Goal: Task Accomplishment & Management: Manage account settings

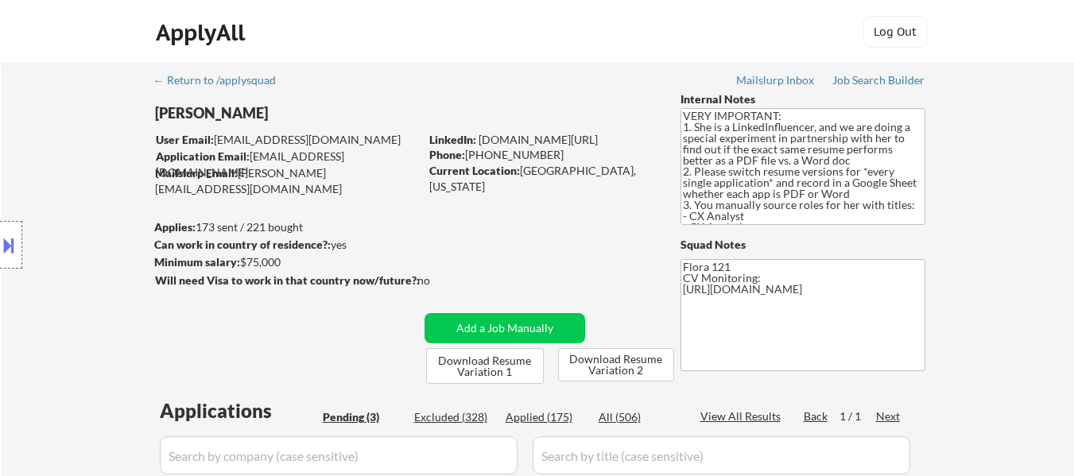
select select ""pending""
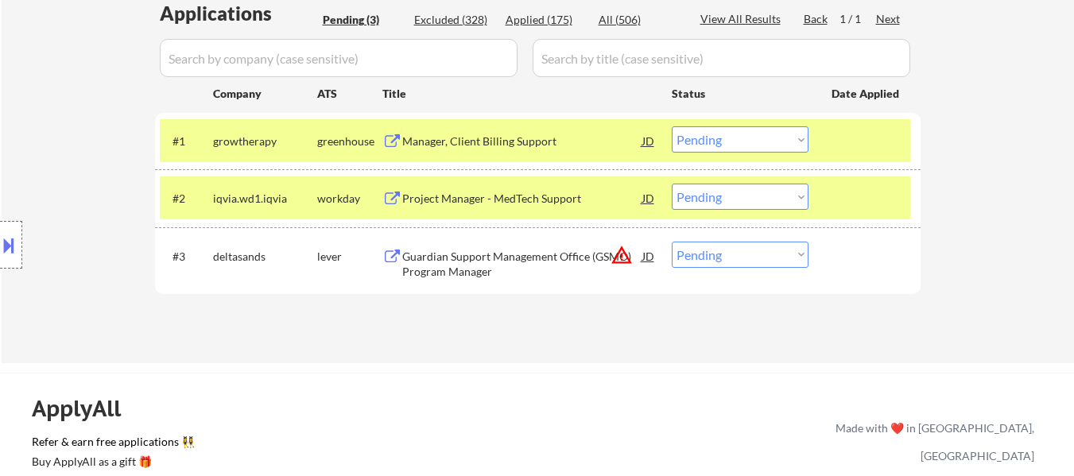
scroll to position [398, 0]
click at [737, 199] on select "Choose an option... Pending Applied Excluded (Questions) Excluded (Expired) Exc…" at bounding box center [740, 197] width 137 height 26
click at [672, 184] on select "Choose an option... Pending Applied Excluded (Questions) Excluded (Expired) Exc…" at bounding box center [740, 197] width 137 height 26
click at [552, 250] on div "Applications Pending (3) Excluded (328) Applied (175) All (506) View All Result…" at bounding box center [538, 166] width 766 height 333
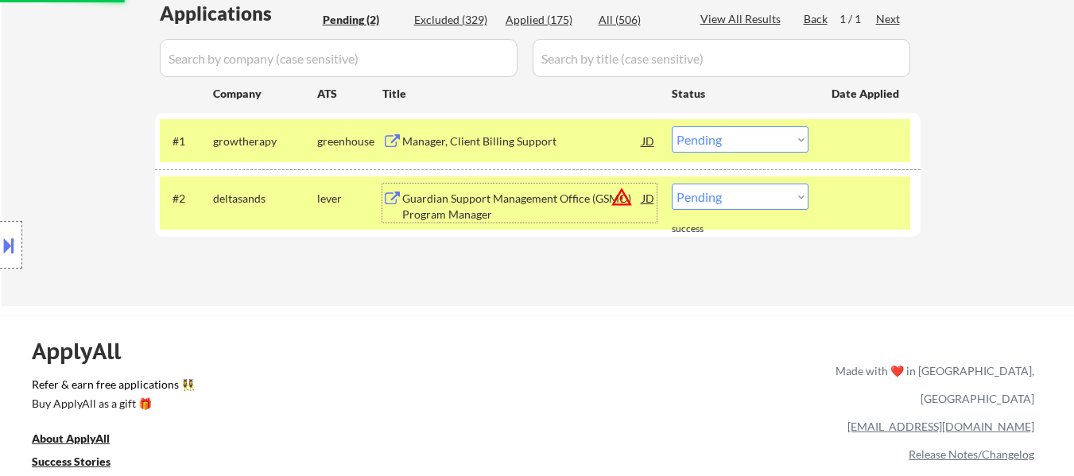
click at [505, 204] on div "Guardian Support Management Office (GSMO) Program Manager" at bounding box center [522, 206] width 240 height 31
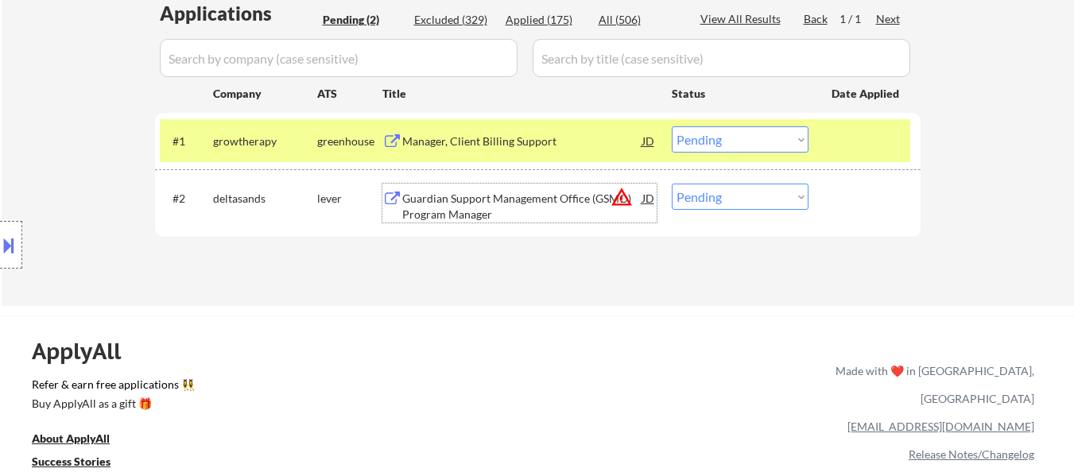
click at [731, 194] on select "Choose an option... Pending Applied Excluded (Questions) Excluded (Expired) Exc…" at bounding box center [740, 197] width 137 height 26
select select ""excluded__expired_""
click at [672, 184] on select "Choose an option... Pending Applied Excluded (Questions) Excluded (Expired) Exc…" at bounding box center [740, 197] width 137 height 26
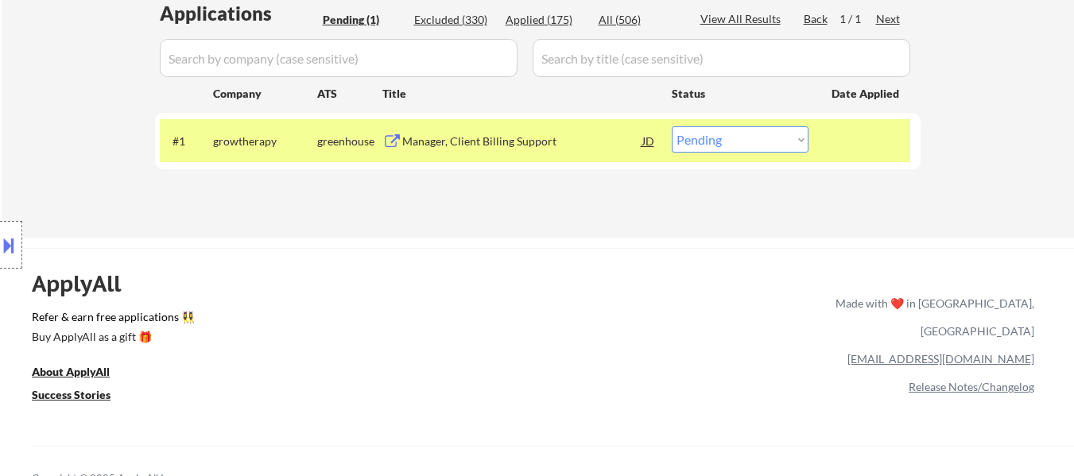
click at [787, 140] on select "Choose an option... Pending Applied Excluded (Questions) Excluded (Expired) Exc…" at bounding box center [740, 139] width 137 height 26
select select ""excluded__bad_match_""
click at [672, 126] on select "Choose an option... Pending Applied Excluded (Questions) Excluded (Expired) Exc…" at bounding box center [740, 139] width 137 height 26
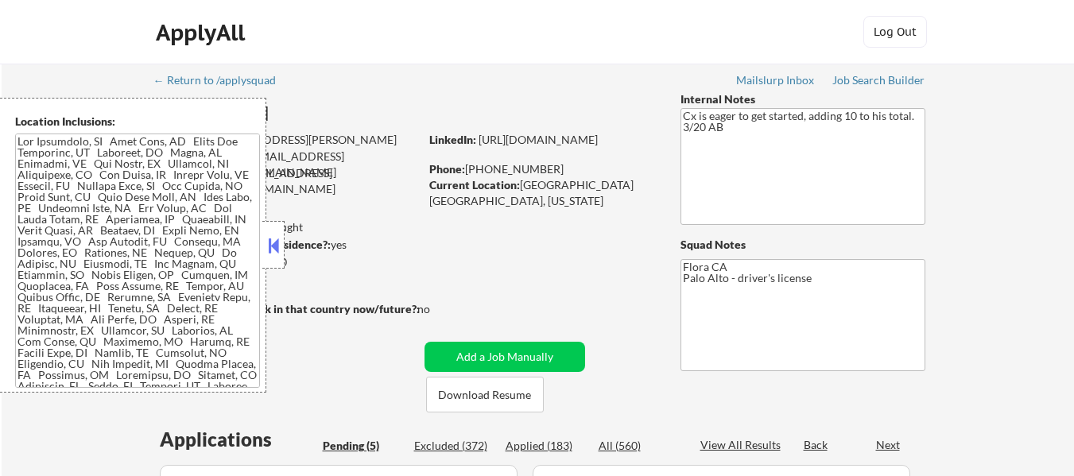
select select ""pending""
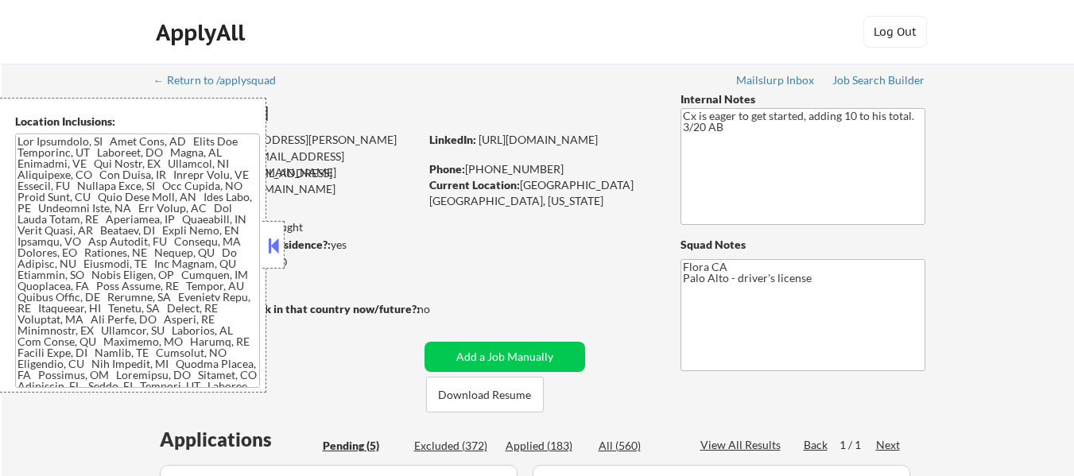
click at [281, 235] on button at bounding box center [273, 246] width 17 height 24
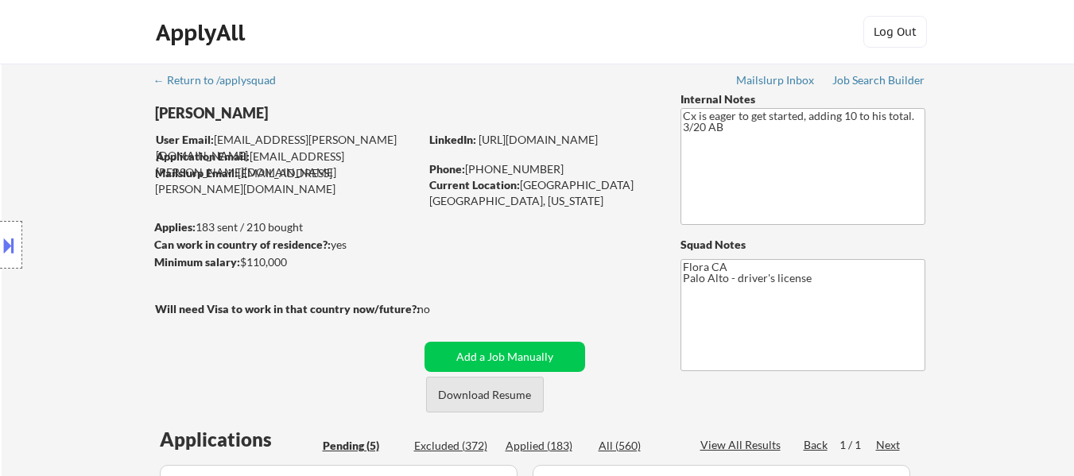
click at [494, 389] on button "Download Resume" at bounding box center [485, 395] width 118 height 36
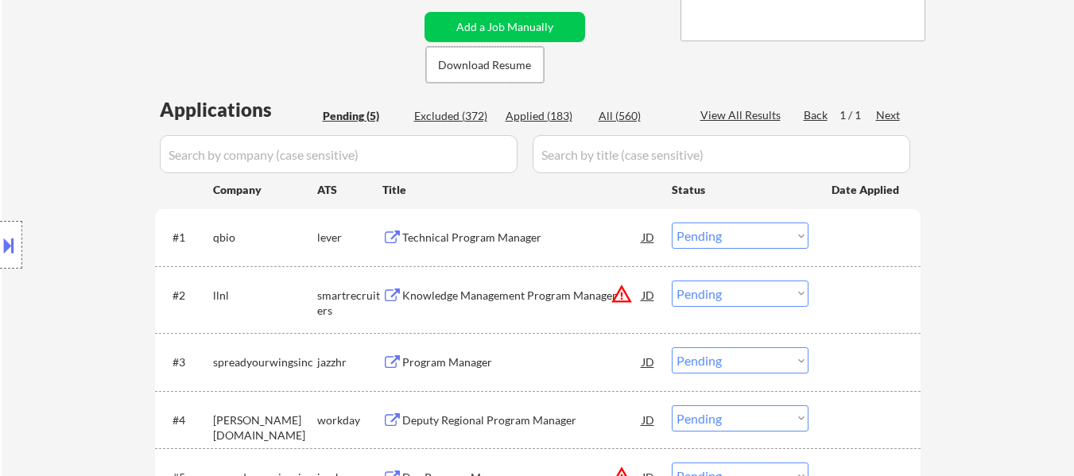
scroll to position [318, 0]
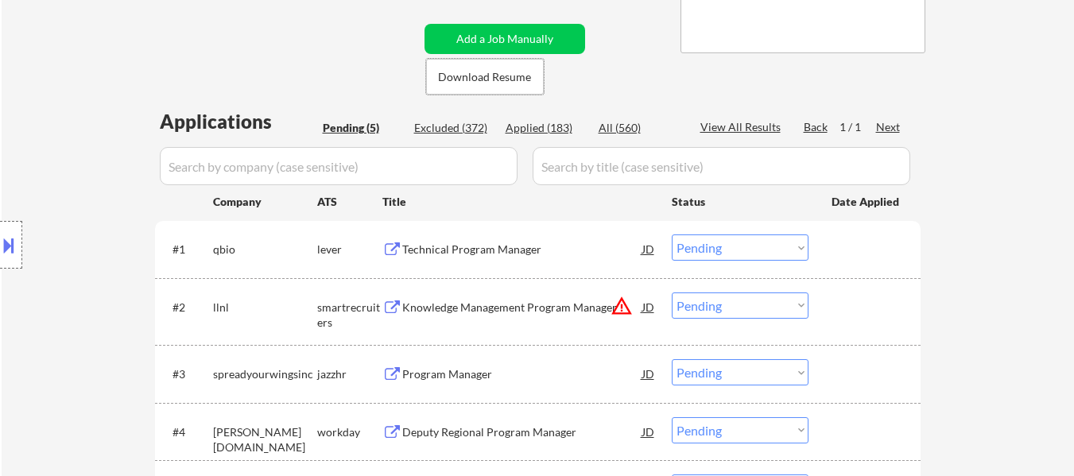
click at [476, 251] on div "Technical Program Manager" at bounding box center [522, 250] width 240 height 16
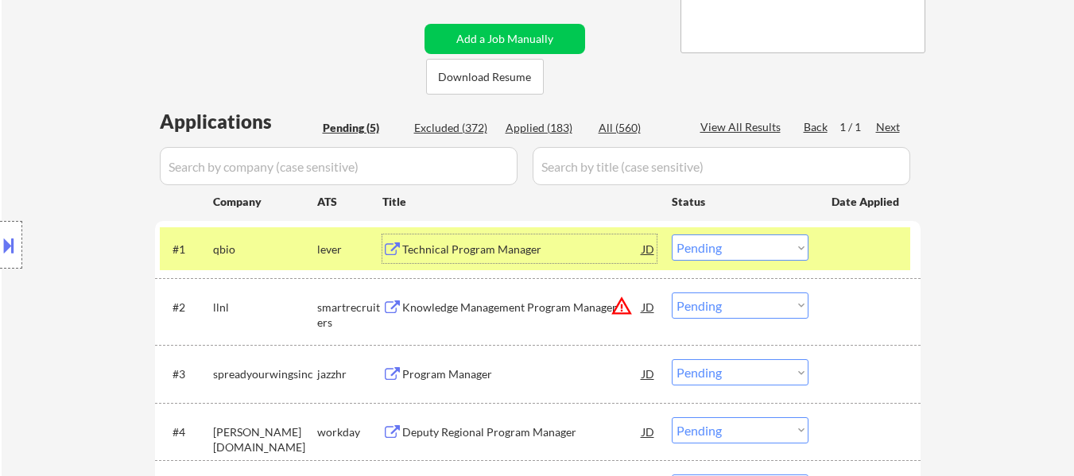
click at [493, 300] on div "Knowledge Management Program Manager" at bounding box center [522, 308] width 240 height 16
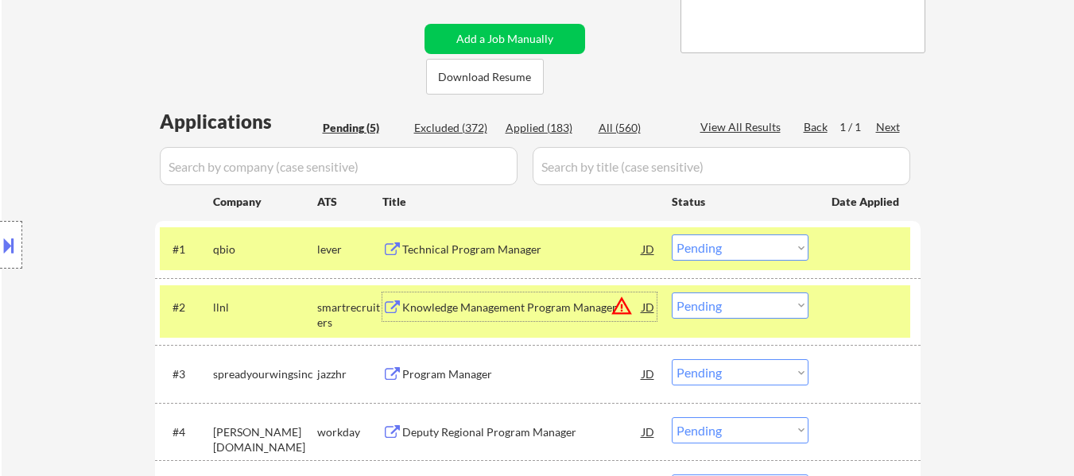
click at [510, 371] on div "Program Manager" at bounding box center [522, 375] width 240 height 16
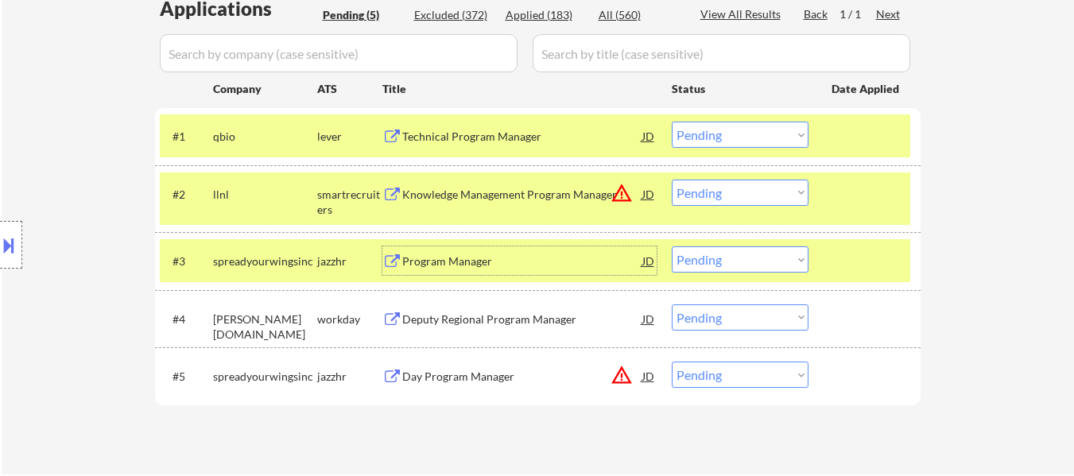
scroll to position [557, 0]
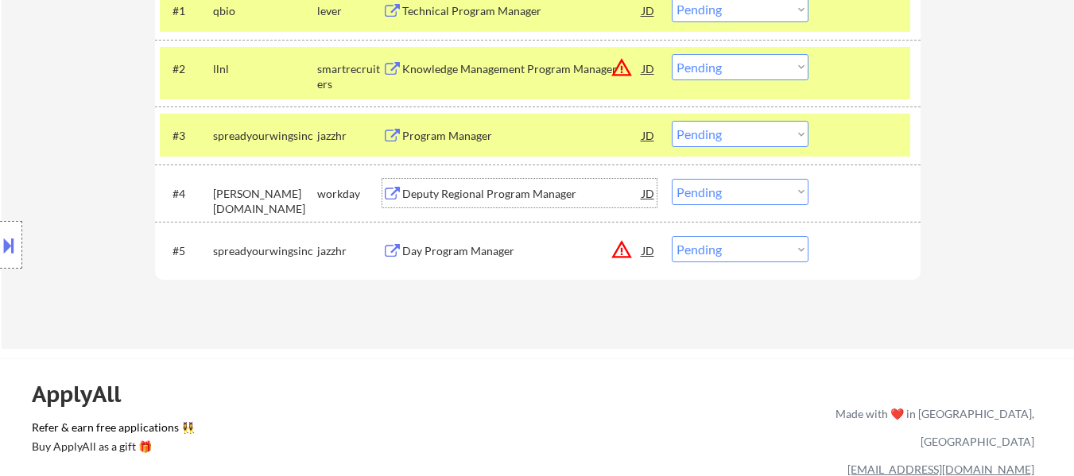
click at [531, 192] on div "Deputy Regional Program Manager" at bounding box center [522, 194] width 240 height 16
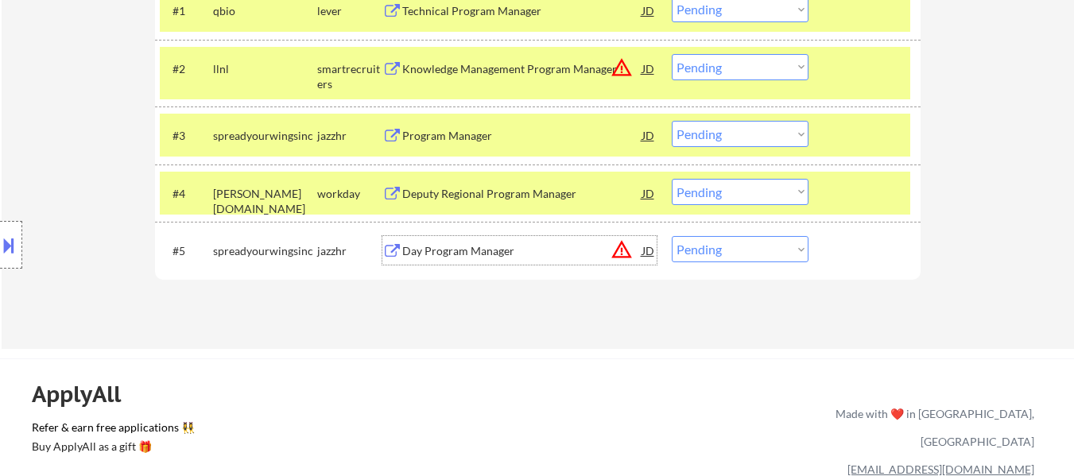
click at [525, 258] on div "Day Program Manager" at bounding box center [522, 251] width 240 height 16
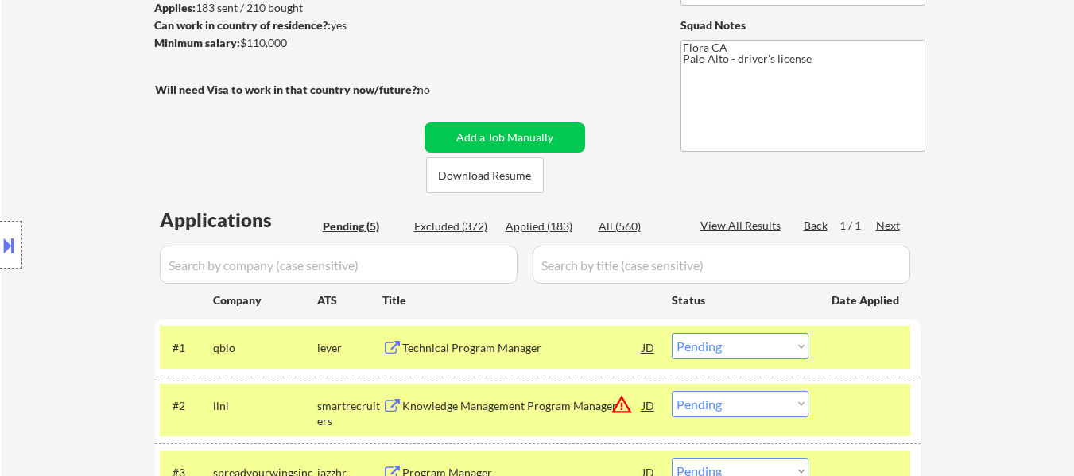
scroll to position [318, 0]
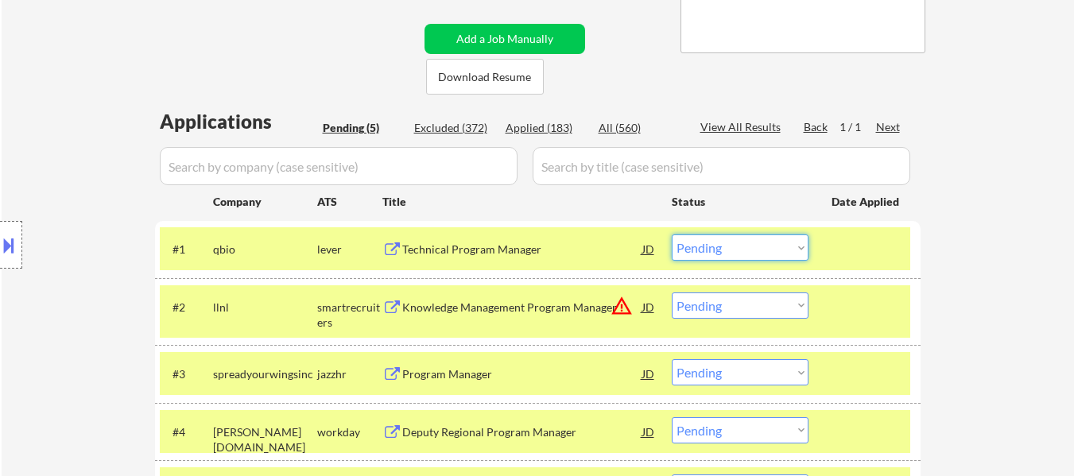
click at [744, 246] on select "Choose an option... Pending Applied Excluded (Questions) Excluded (Expired) Exc…" at bounding box center [740, 248] width 137 height 26
click at [672, 235] on select "Choose an option... Pending Applied Excluded (Questions) Excluded (Expired) Exc…" at bounding box center [740, 248] width 137 height 26
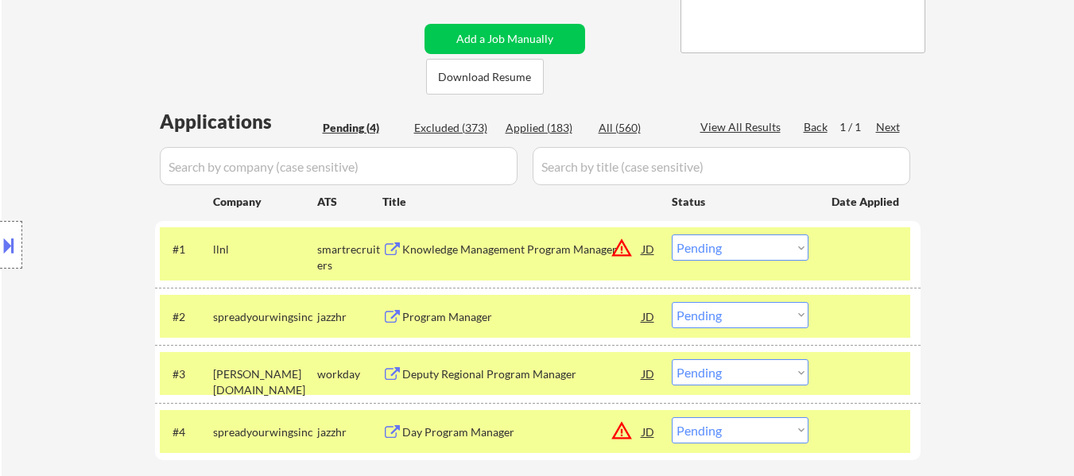
click at [730, 244] on select "Choose an option... Pending Applied Excluded (Questions) Excluded (Expired) Exc…" at bounding box center [740, 248] width 137 height 26
click at [672, 235] on select "Choose an option... Pending Applied Excluded (Questions) Excluded (Expired) Exc…" at bounding box center [740, 248] width 137 height 26
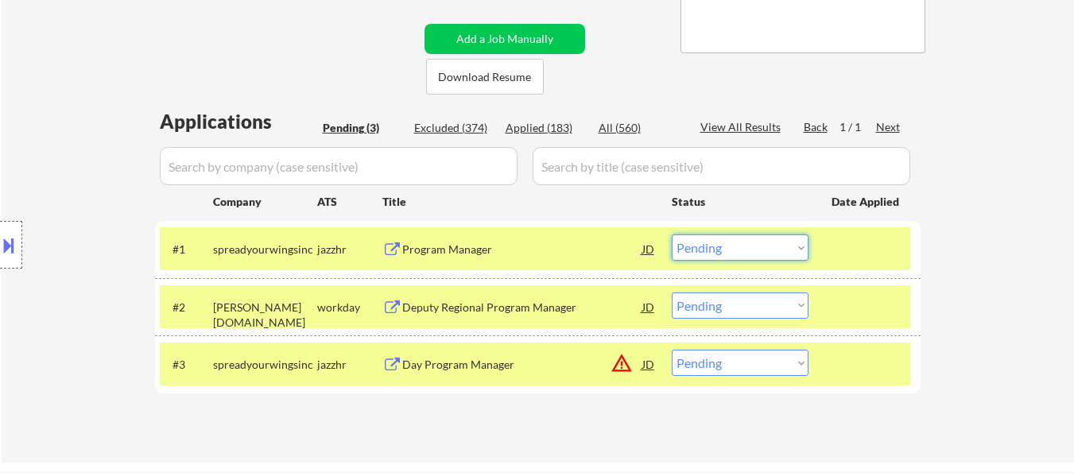
click at [727, 250] on select "Choose an option... Pending Applied Excluded (Questions) Excluded (Expired) Exc…" at bounding box center [740, 248] width 137 height 26
click at [672, 235] on select "Choose an option... Pending Applied Excluded (Questions) Excluded (Expired) Exc…" at bounding box center [740, 248] width 137 height 26
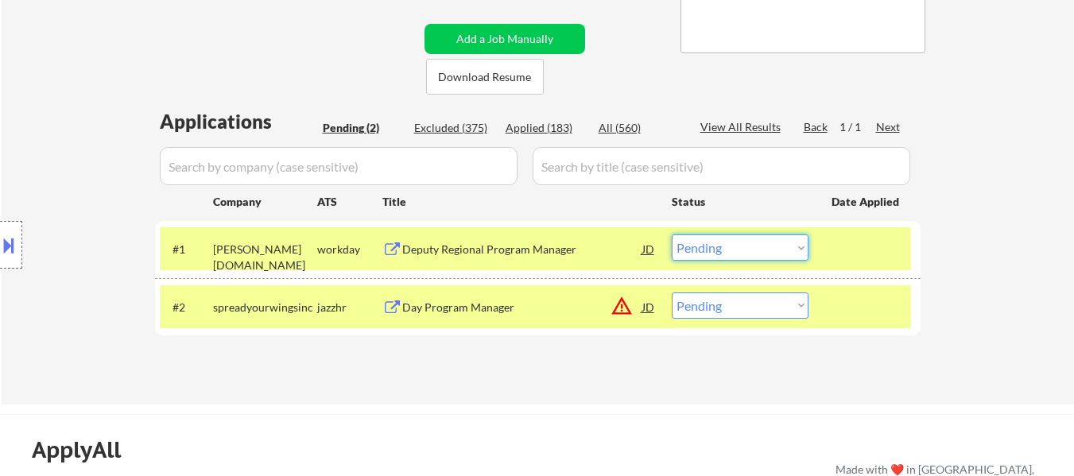
drag, startPoint x: 716, startPoint y: 245, endPoint x: 718, endPoint y: 257, distance: 12.0
click at [716, 246] on select "Choose an option... Pending Applied Excluded (Questions) Excluded (Expired) Exc…" at bounding box center [740, 248] width 137 height 26
click at [672, 235] on select "Choose an option... Pending Applied Excluded (Questions) Excluded (Expired) Exc…" at bounding box center [740, 248] width 137 height 26
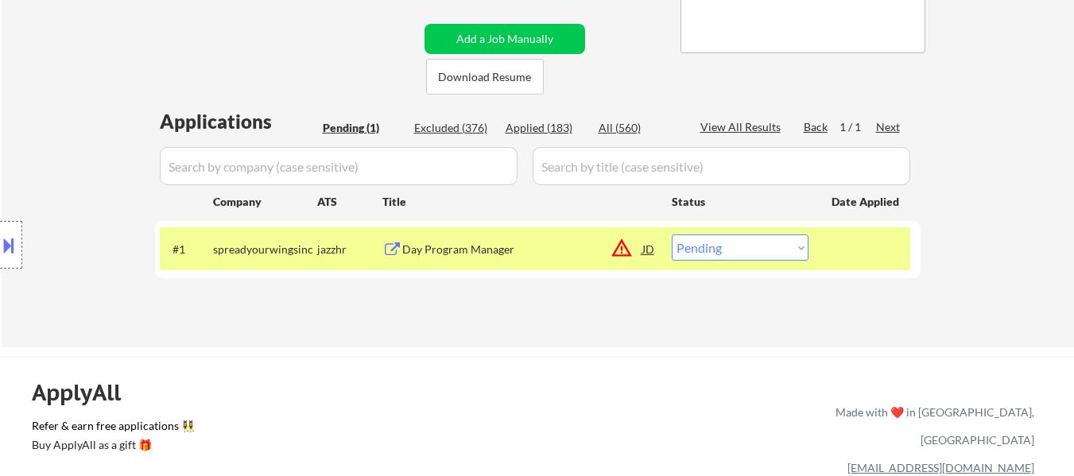
click at [730, 241] on select "Choose an option... Pending Applied Excluded (Questions) Excluded (Expired) Exc…" at bounding box center [740, 248] width 137 height 26
select select ""excluded__bad_match_""
click at [672, 235] on select "Choose an option... Pending Applied Excluded (Questions) Excluded (Expired) Exc…" at bounding box center [740, 248] width 137 height 26
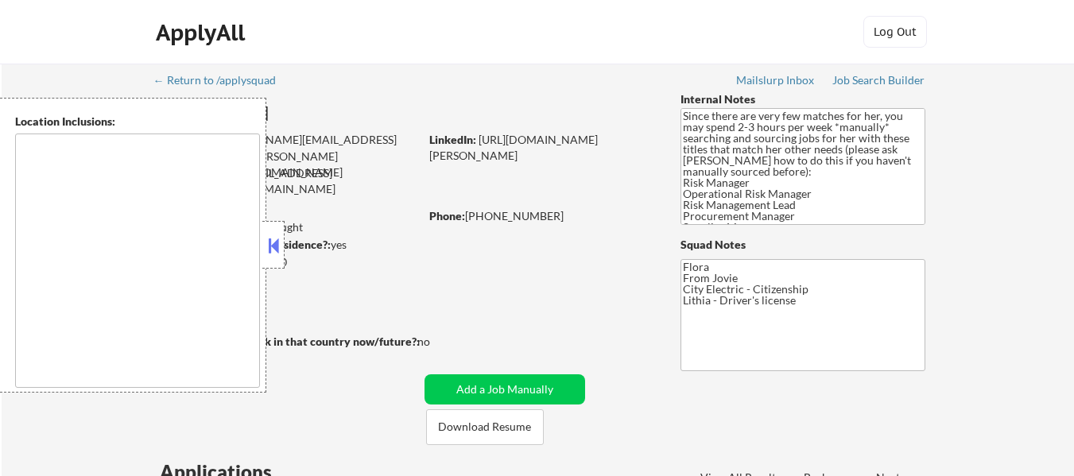
type textarea "Richmond, VA Henrico, VA Mechanicsville, VA Glen Allen, VA Tuckahoe, VA Short P…"
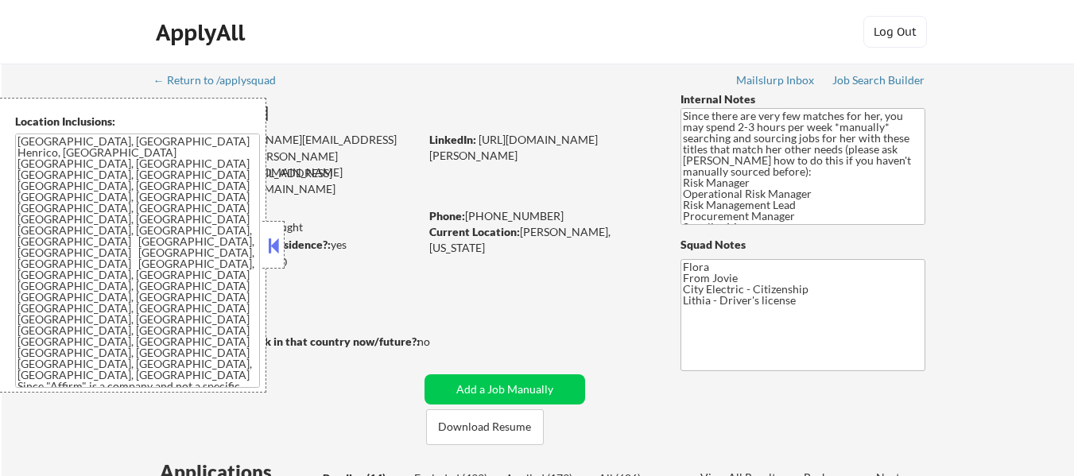
scroll to position [90, 0]
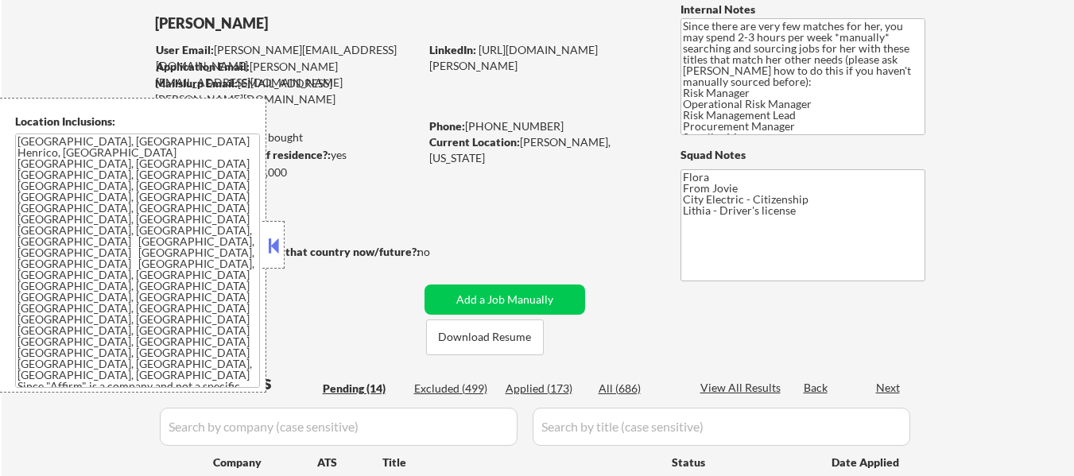
select select ""pending""
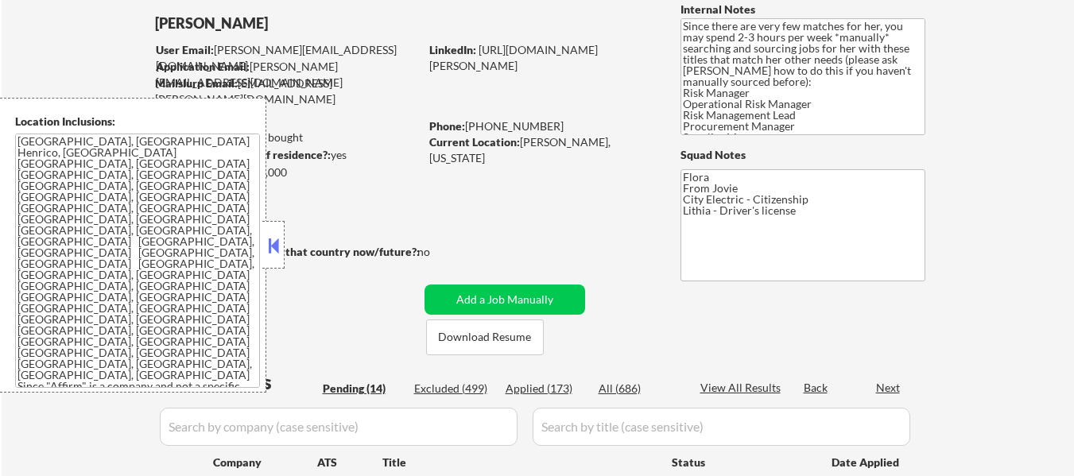
select select ""pending""
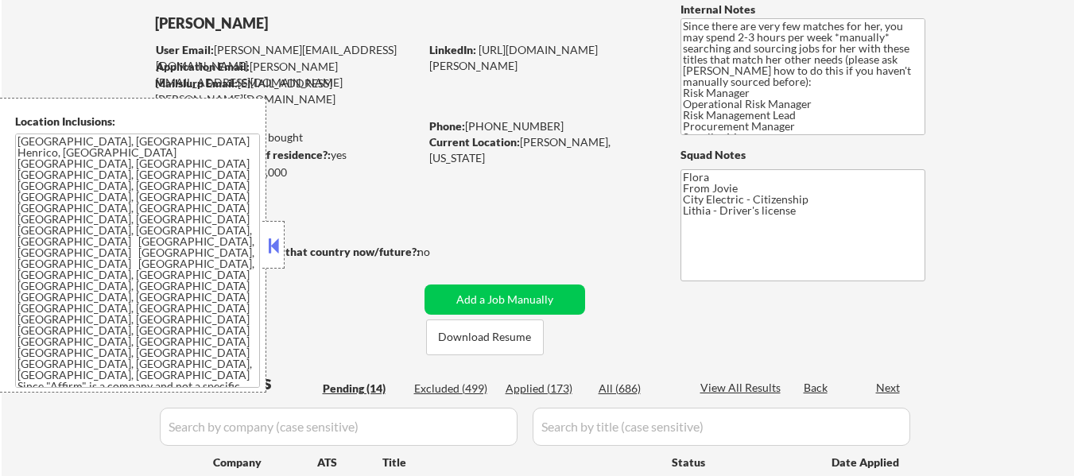
select select ""pending""
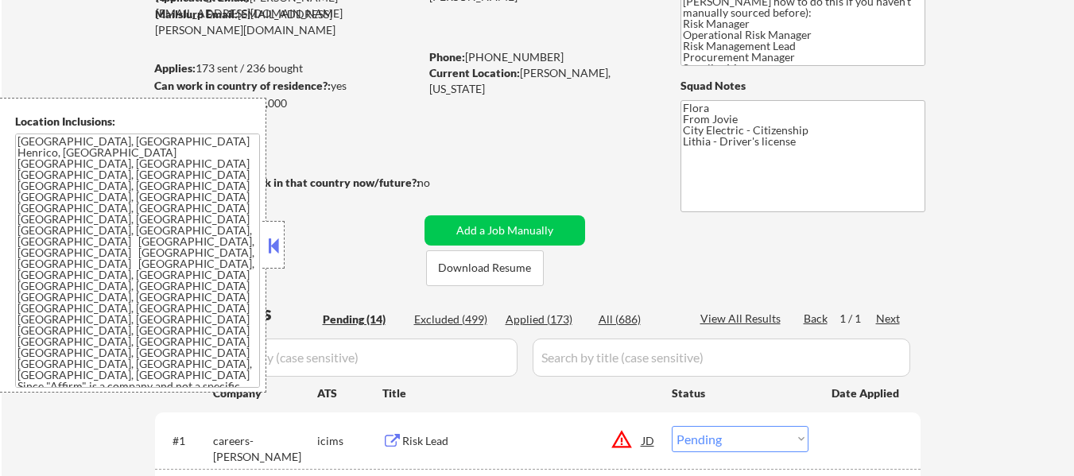
click at [279, 245] on button at bounding box center [273, 246] width 17 height 24
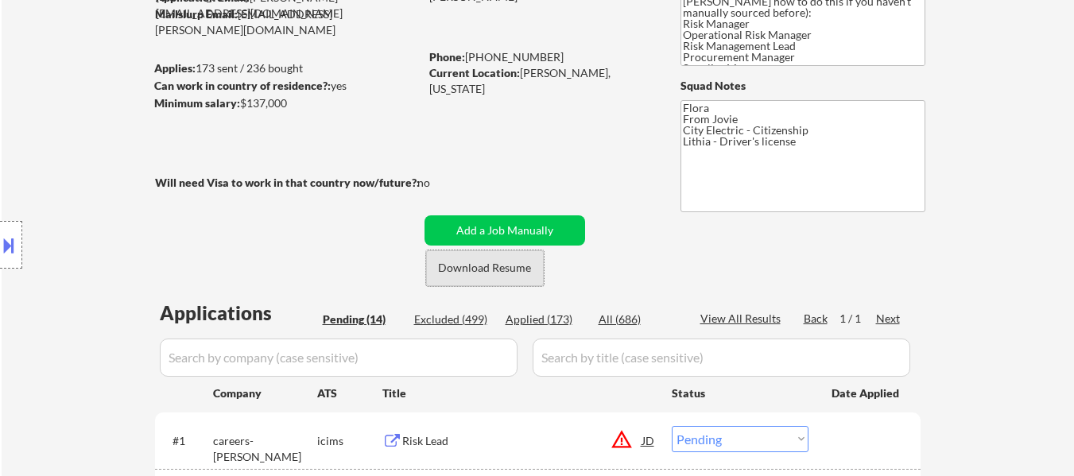
drag, startPoint x: 499, startPoint y: 274, endPoint x: 510, endPoint y: 282, distance: 13.0
click at [504, 278] on button "Download Resume" at bounding box center [485, 268] width 118 height 36
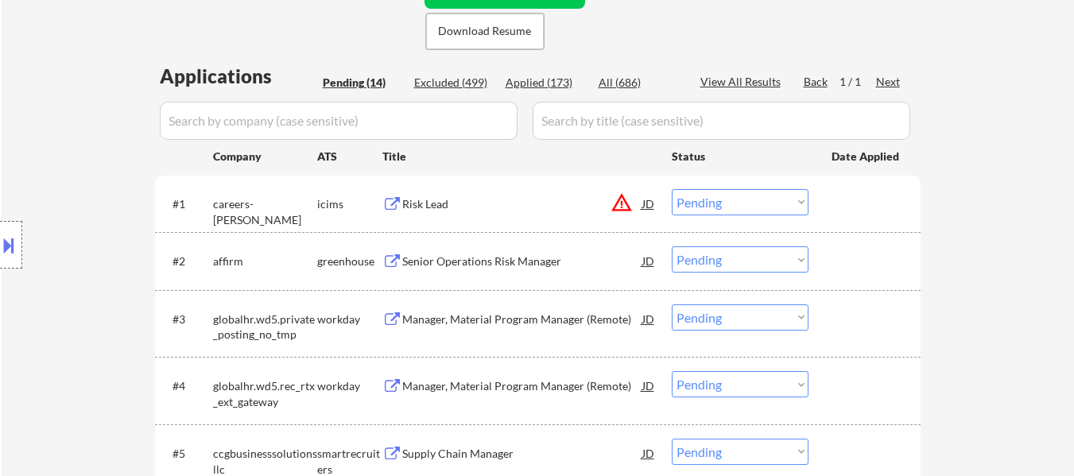
scroll to position [477, 0]
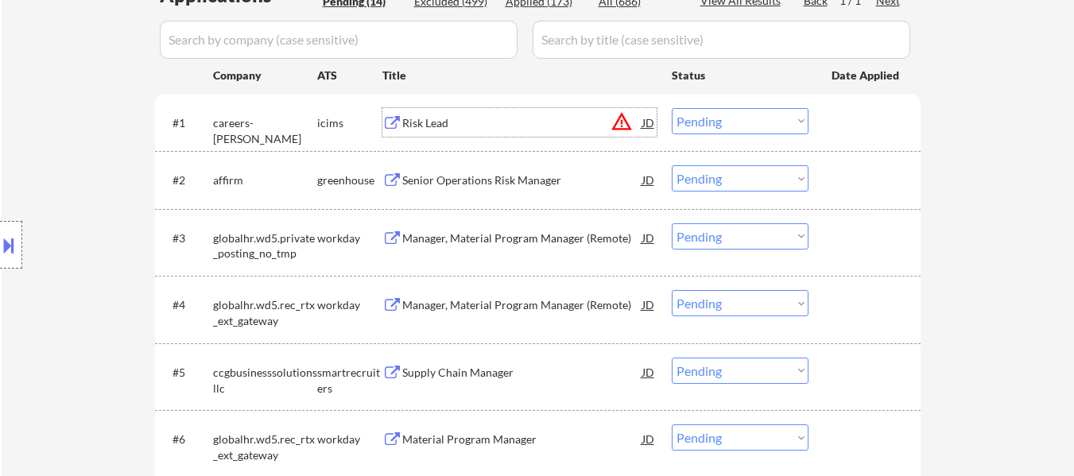
click at [500, 132] on div "Risk Lead" at bounding box center [522, 122] width 240 height 29
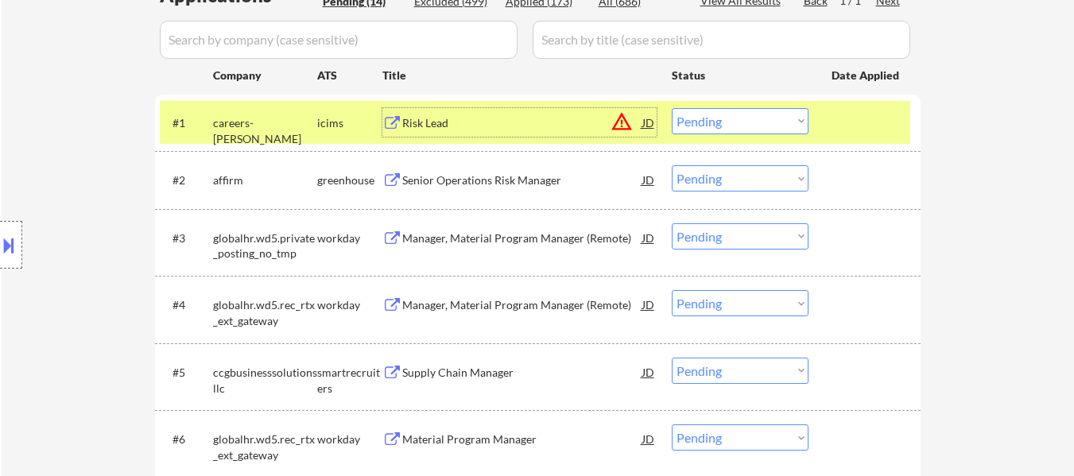
click at [514, 179] on div "Senior Operations Risk Manager" at bounding box center [522, 181] width 240 height 16
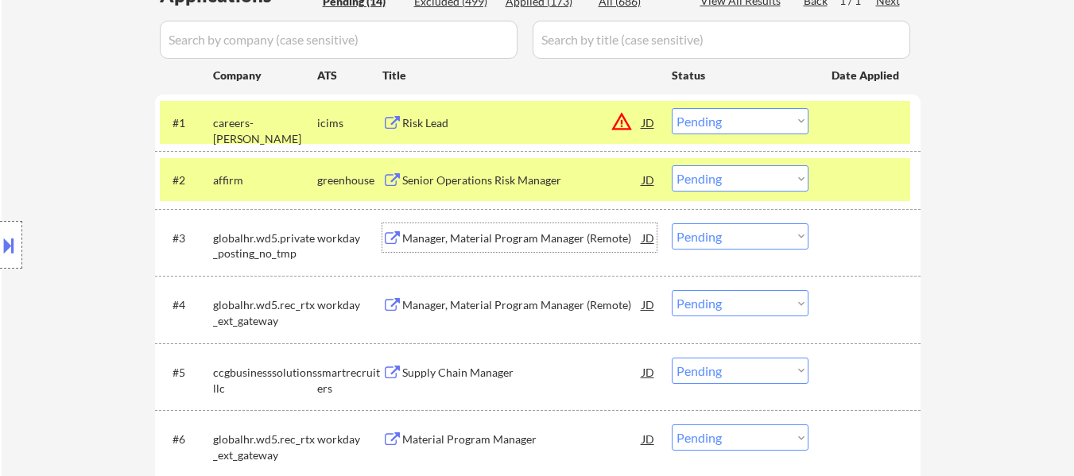
click at [540, 242] on div "Manager, Material Program Manager (Remote)" at bounding box center [522, 239] width 240 height 16
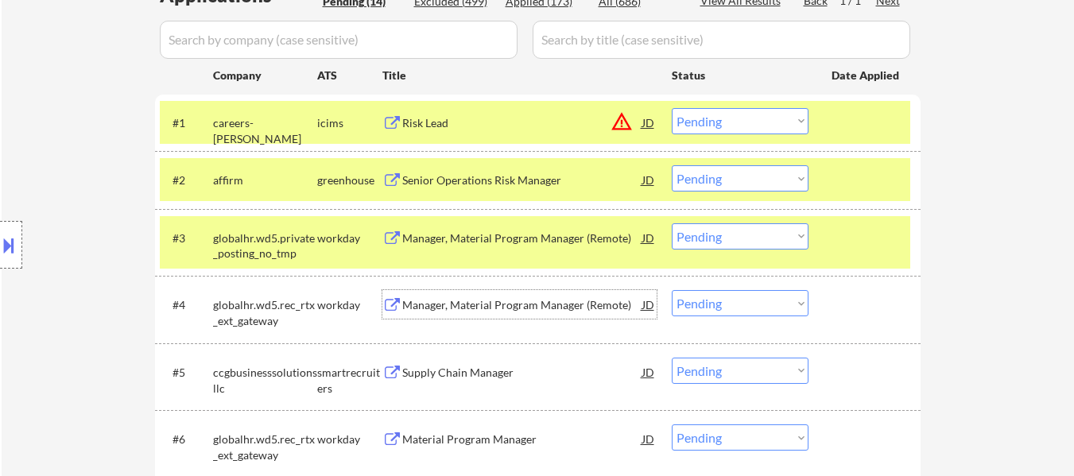
click at [561, 302] on div "Manager, Material Program Manager (Remote)" at bounding box center [522, 305] width 240 height 16
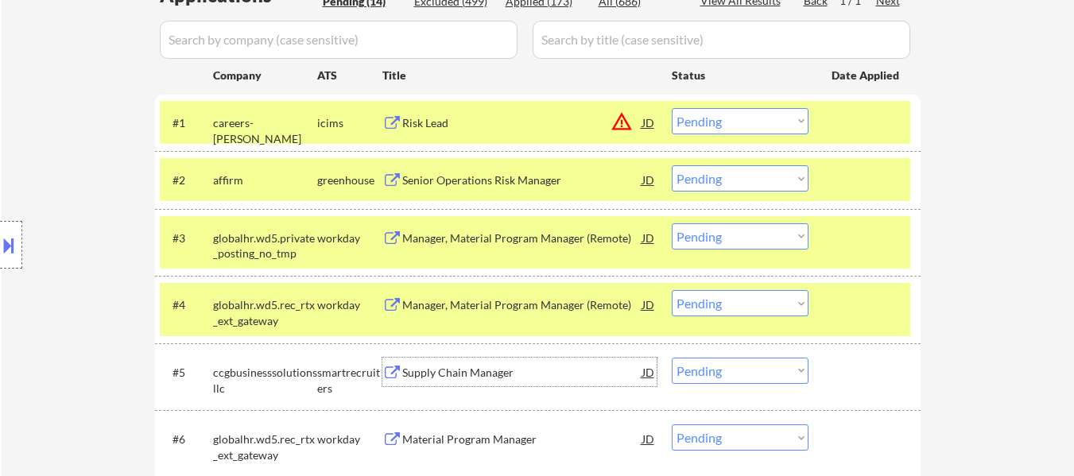
click at [515, 373] on div "Supply Chain Manager" at bounding box center [522, 373] width 240 height 16
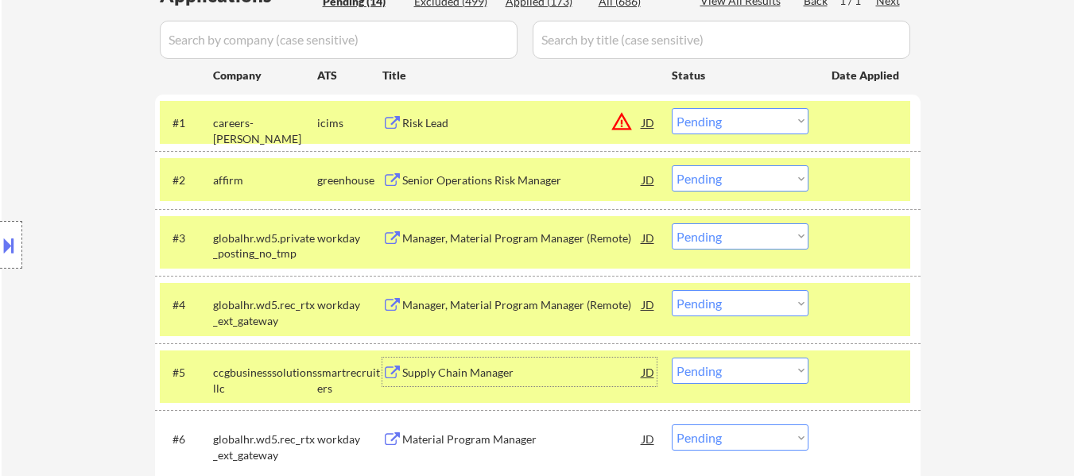
click at [7, 250] on button at bounding box center [8, 245] width 17 height 26
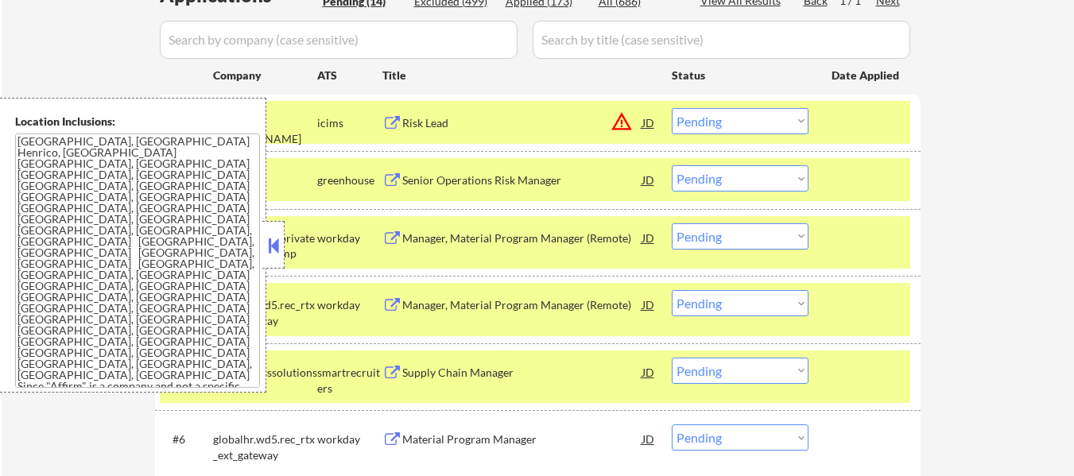
click at [275, 249] on button at bounding box center [273, 246] width 17 height 24
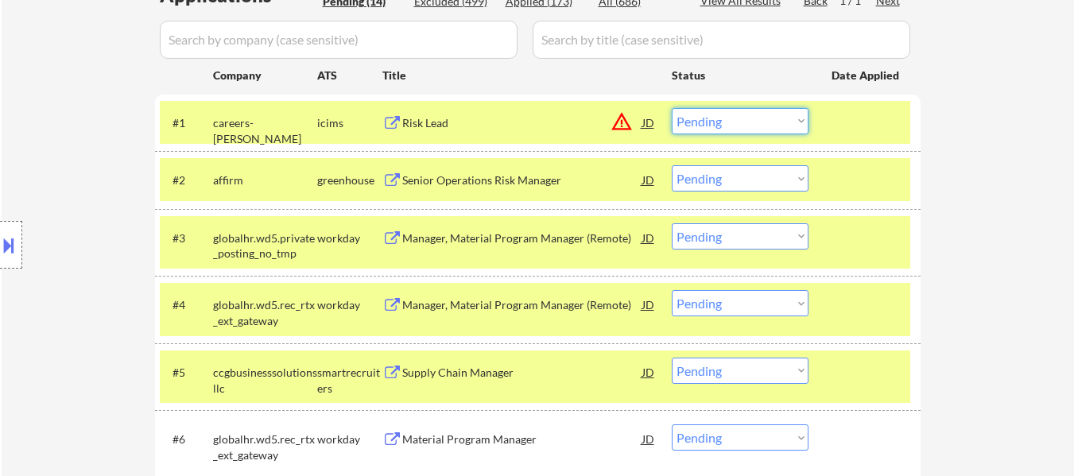
drag, startPoint x: 717, startPoint y: 115, endPoint x: 723, endPoint y: 133, distance: 18.6
click at [717, 115] on select "Choose an option... Pending Applied Excluded (Questions) Excluded (Expired) Exc…" at bounding box center [740, 121] width 137 height 26
click at [672, 108] on select "Choose an option... Pending Applied Excluded (Questions) Excluded (Expired) Exc…" at bounding box center [740, 121] width 137 height 26
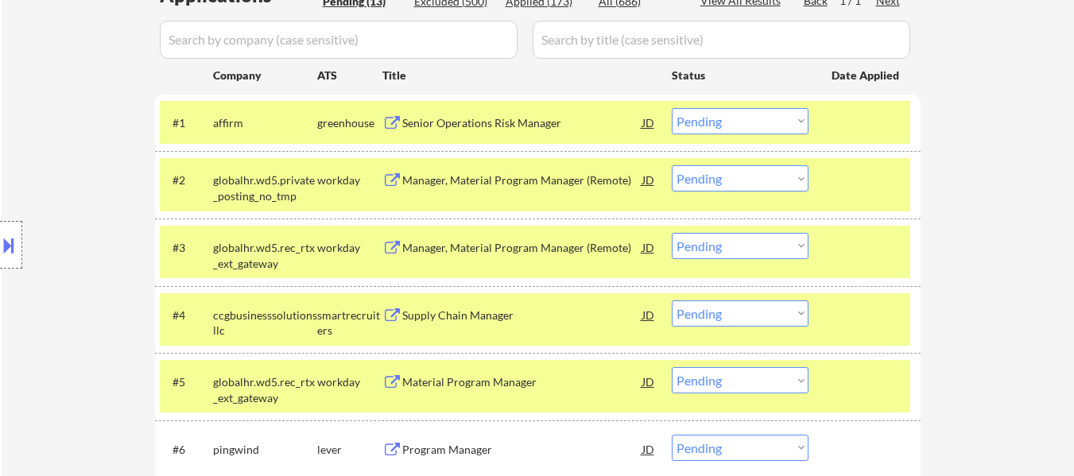
drag, startPoint x: 725, startPoint y: 117, endPoint x: 732, endPoint y: 134, distance: 18.2
click at [725, 117] on select "Choose an option... Pending Applied Excluded (Questions) Excluded (Expired) Exc…" at bounding box center [740, 121] width 137 height 26
click at [672, 108] on select "Choose an option... Pending Applied Excluded (Questions) Excluded (Expired) Exc…" at bounding box center [740, 121] width 137 height 26
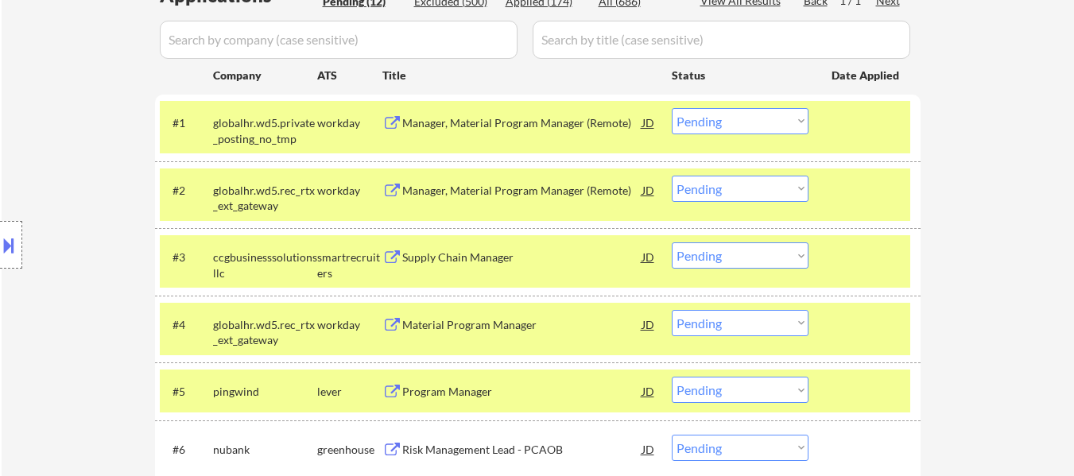
click at [724, 118] on select "Choose an option... Pending Applied Excluded (Questions) Excluded (Expired) Exc…" at bounding box center [740, 121] width 137 height 26
click at [672, 108] on select "Choose an option... Pending Applied Excluded (Questions) Excluded (Expired) Exc…" at bounding box center [740, 121] width 137 height 26
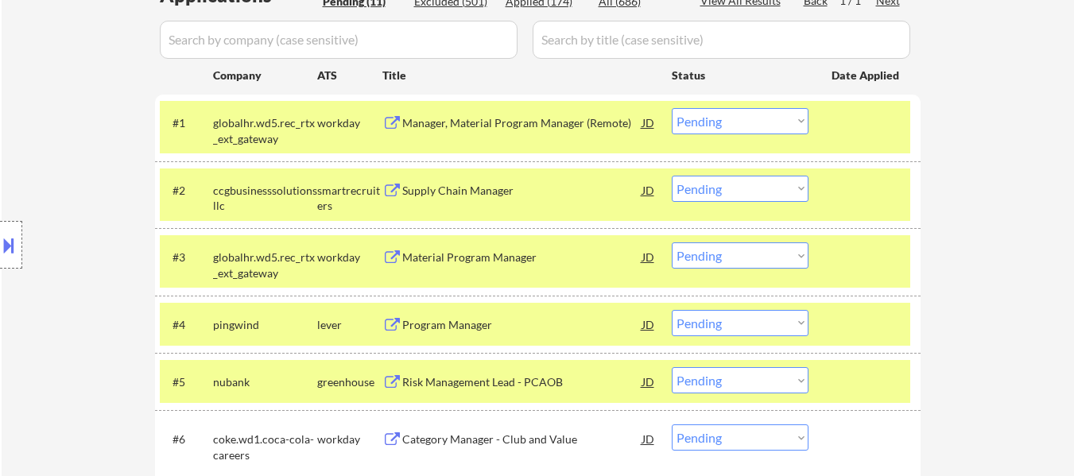
drag, startPoint x: 759, startPoint y: 122, endPoint x: 758, endPoint y: 132, distance: 10.4
click at [759, 122] on select "Choose an option... Pending Applied Excluded (Questions) Excluded (Expired) Exc…" at bounding box center [740, 121] width 137 height 26
click at [672, 108] on select "Choose an option... Pending Applied Excluded (Questions) Excluded (Expired) Exc…" at bounding box center [740, 121] width 137 height 26
select select ""pending""
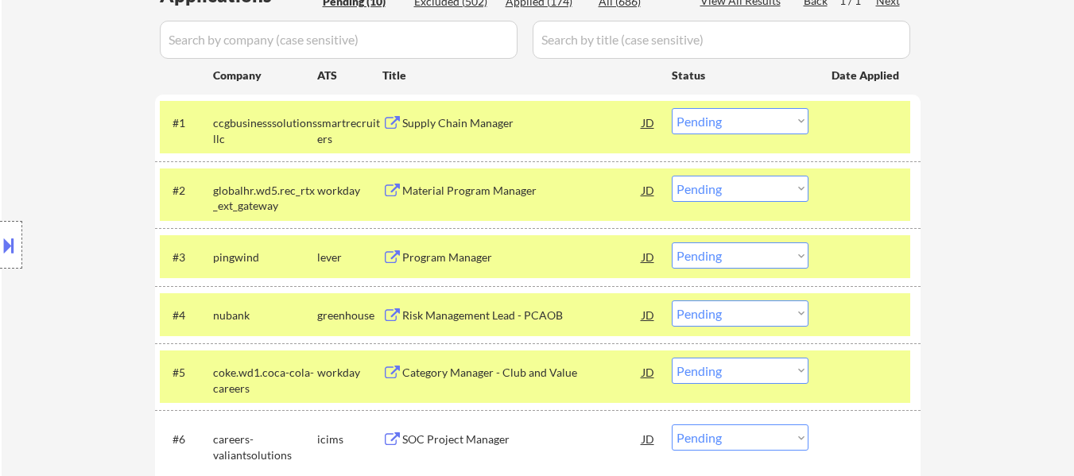
click at [509, 195] on div "Material Program Manager" at bounding box center [522, 191] width 240 height 16
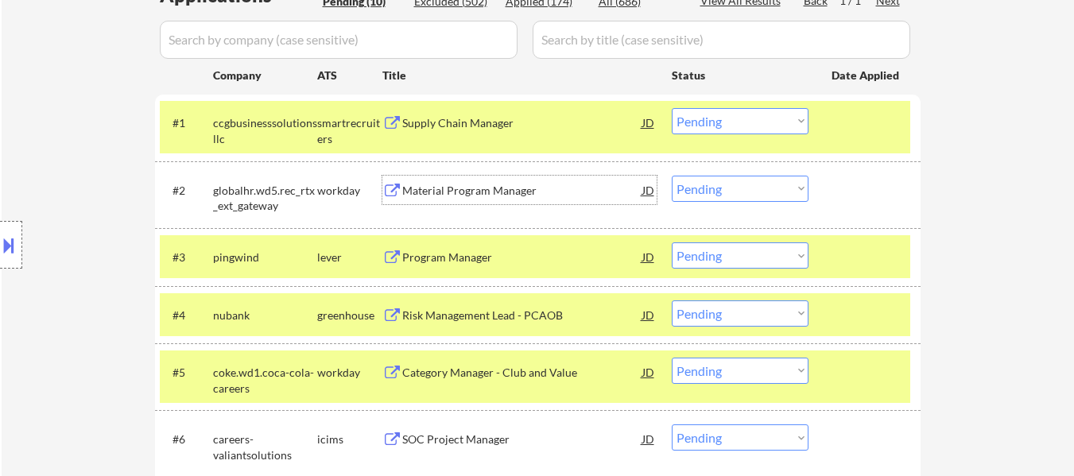
click at [700, 199] on select "Choose an option... Pending Applied Excluded (Questions) Excluded (Expired) Exc…" at bounding box center [740, 189] width 137 height 26
click at [672, 176] on select "Choose an option... Pending Applied Excluded (Questions) Excluded (Expired) Exc…" at bounding box center [740, 189] width 137 height 26
select select ""pending""
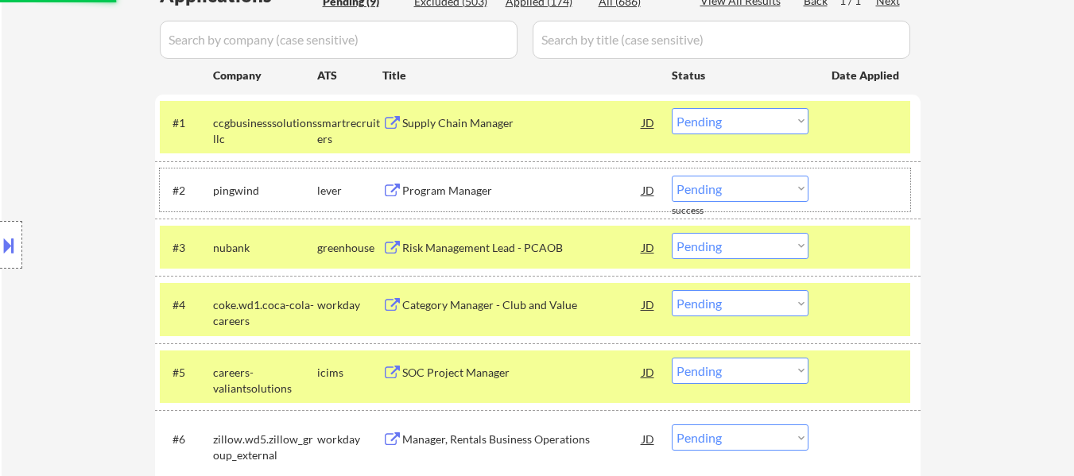
click at [862, 192] on div at bounding box center [867, 190] width 70 height 29
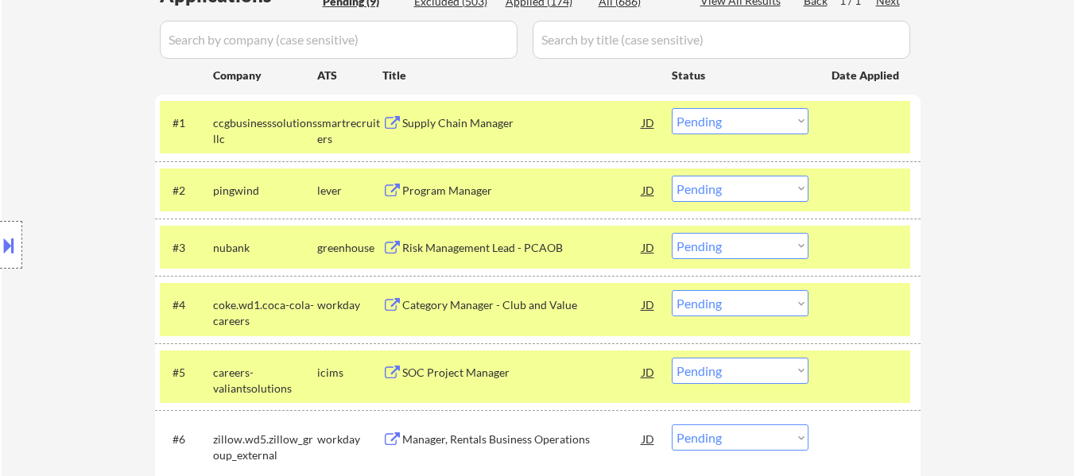
click at [840, 122] on div at bounding box center [867, 122] width 70 height 29
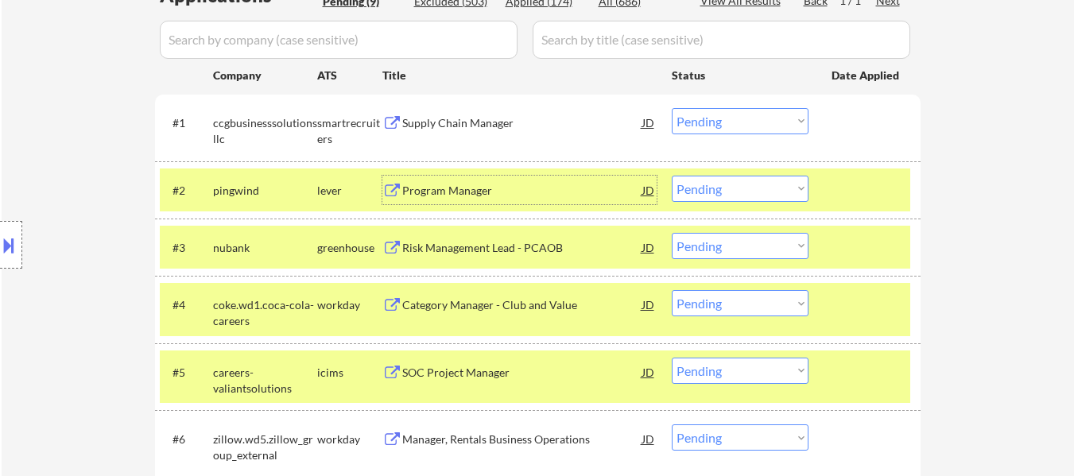
click at [505, 202] on div "Program Manager" at bounding box center [522, 190] width 240 height 29
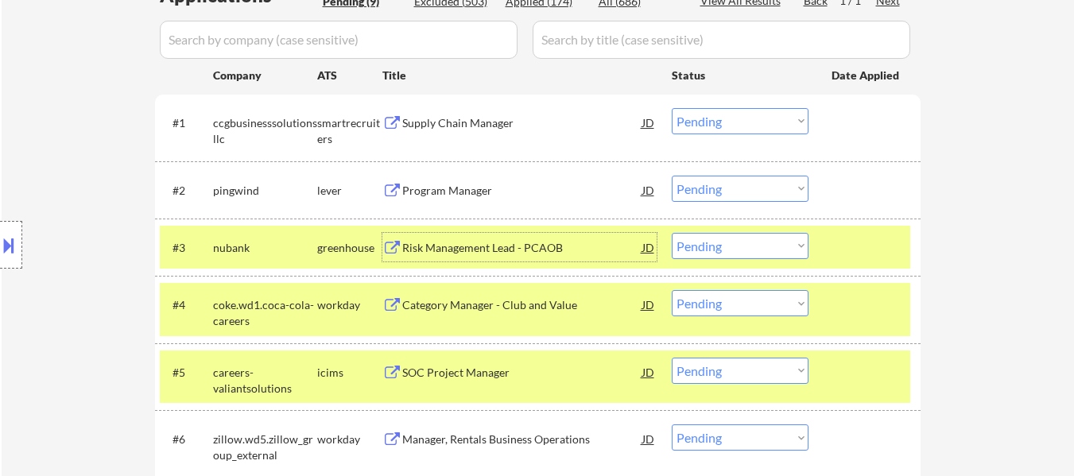
click at [471, 248] on div "Risk Management Lead - PCAOB" at bounding box center [522, 248] width 240 height 16
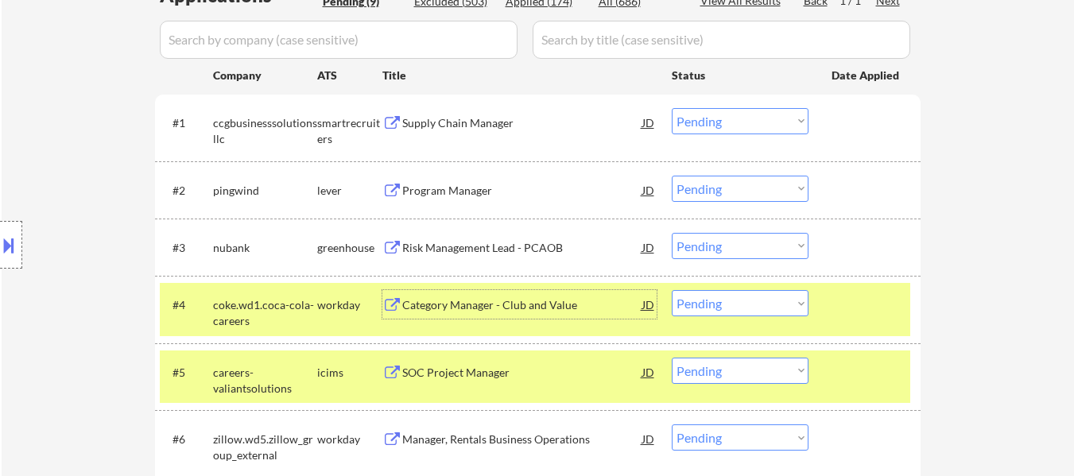
click at [495, 316] on div "Category Manager - Club and Value" at bounding box center [522, 304] width 240 height 29
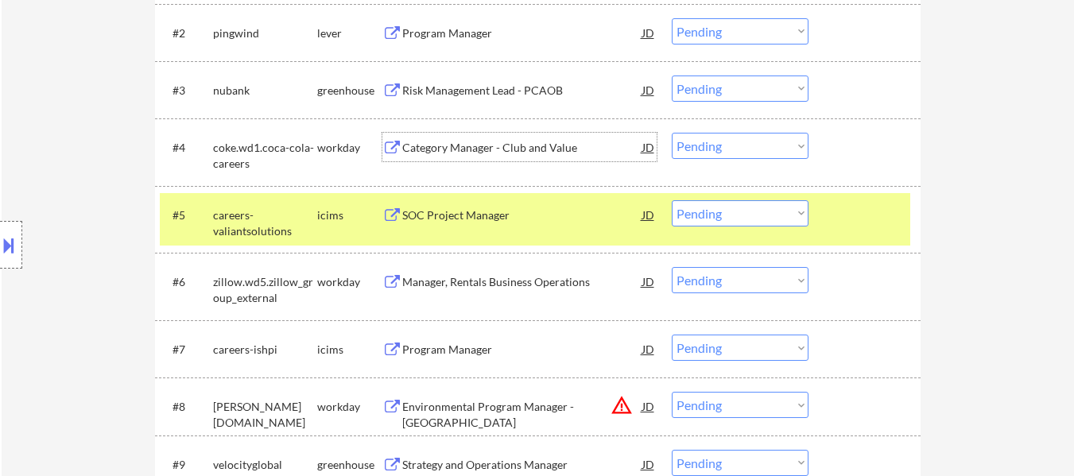
scroll to position [636, 0]
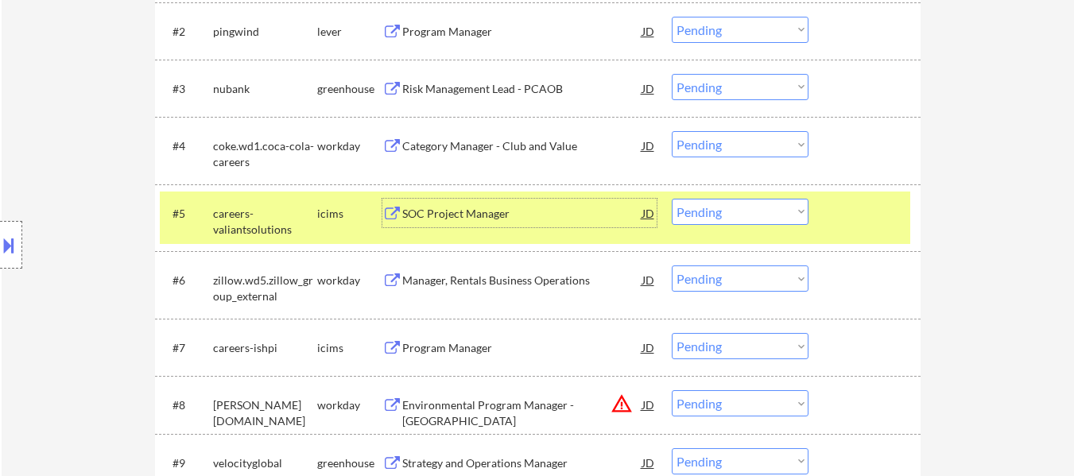
click at [526, 224] on div "SOC Project Manager" at bounding box center [522, 213] width 240 height 29
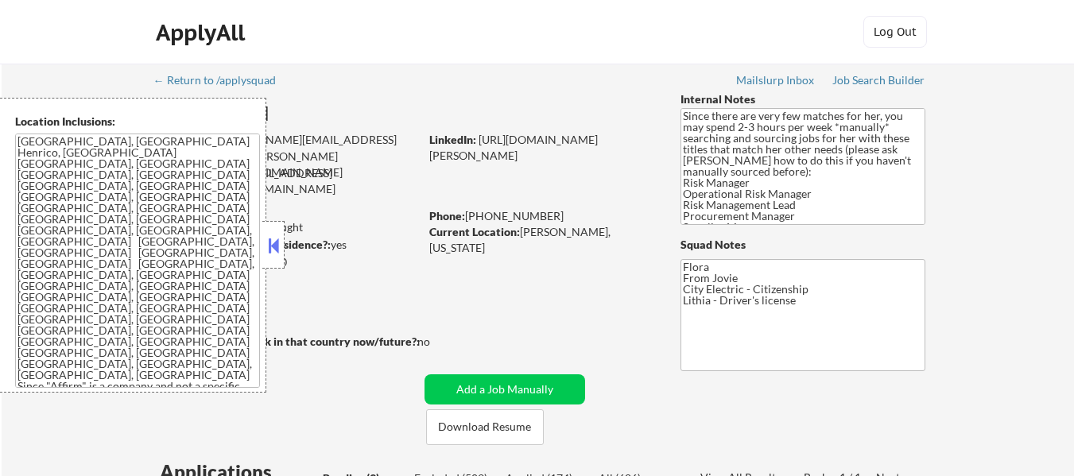
select select ""pending""
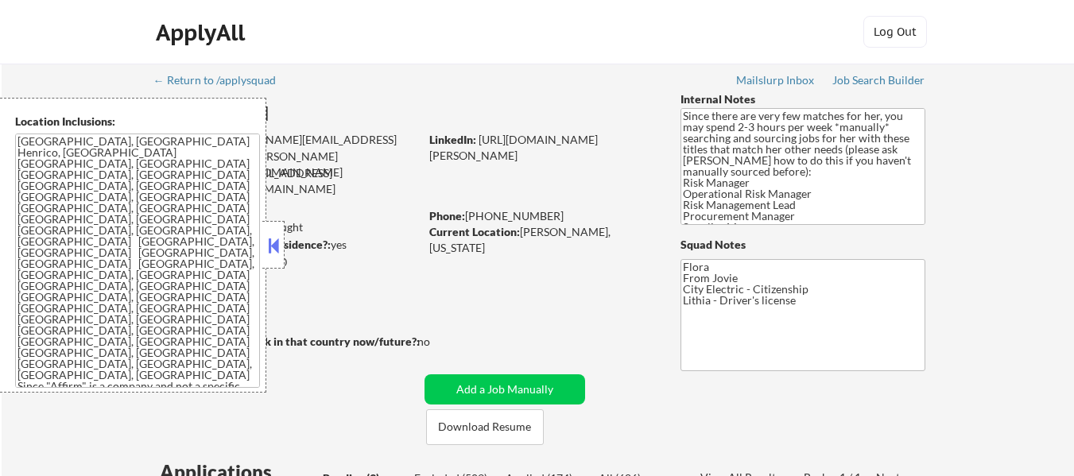
select select ""pending""
